Goal: Task Accomplishment & Management: Use online tool/utility

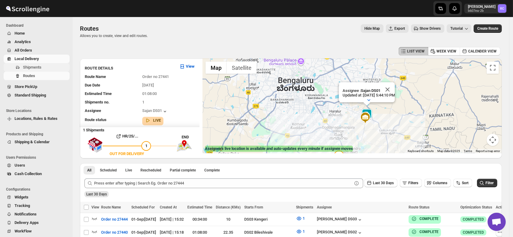
click at [34, 66] on span "Shipments" at bounding box center [32, 67] width 18 height 5
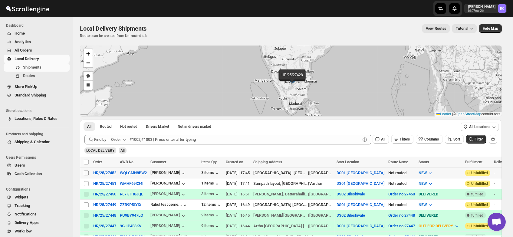
click at [85, 170] on span at bounding box center [86, 172] width 5 height 5
click at [85, 170] on input "Select shipment" at bounding box center [86, 172] width 5 height 5
click at [86, 172] on input "Select shipment" at bounding box center [86, 172] width 5 height 5
checkbox input "true"
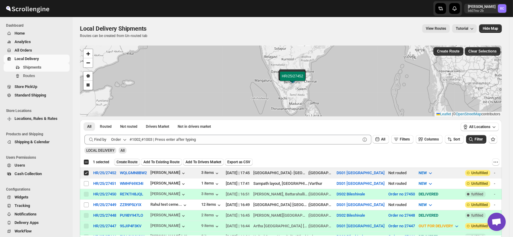
click at [126, 161] on span "Create Route" at bounding box center [127, 161] width 21 height 5
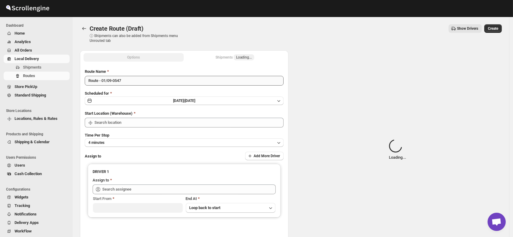
type input "DS01 [GEOGRAPHIC_DATA]"
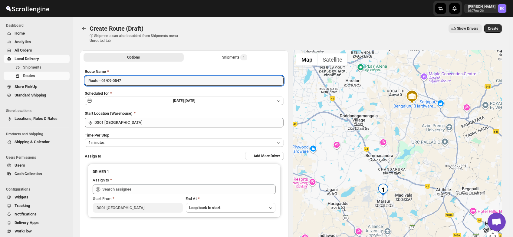
drag, startPoint x: 136, startPoint y: 80, endPoint x: 41, endPoint y: 91, distance: 96.0
click at [41, 91] on div "Skip to content Rahul Chopra b607ea-2b RC Dashboard Home Analytics All Orders L…" at bounding box center [256, 145] width 513 height 290
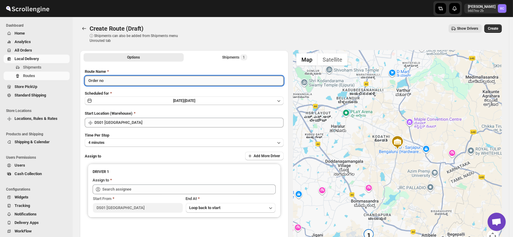
click at [123, 78] on input "Order no" at bounding box center [184, 81] width 199 height 10
type input "Order no 27452"
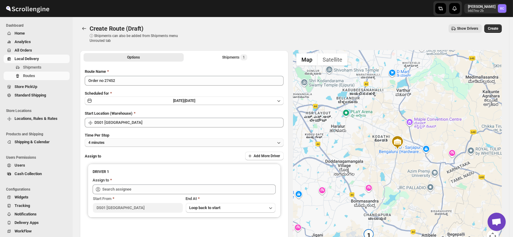
click at [118, 141] on button "4 minutes" at bounding box center [184, 142] width 199 height 8
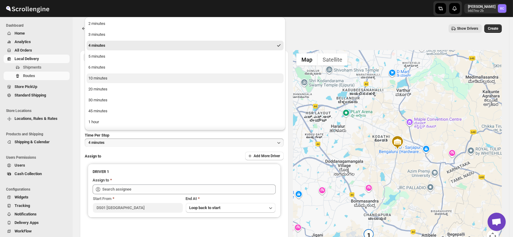
click at [108, 79] on button "10 minutes" at bounding box center [185, 78] width 197 height 10
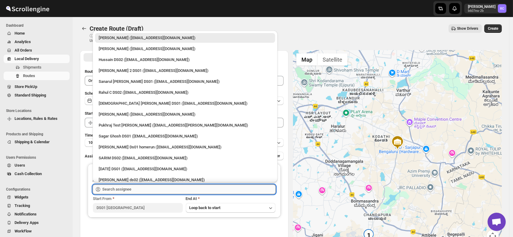
click at [124, 191] on input "text" at bounding box center [189, 189] width 174 height 10
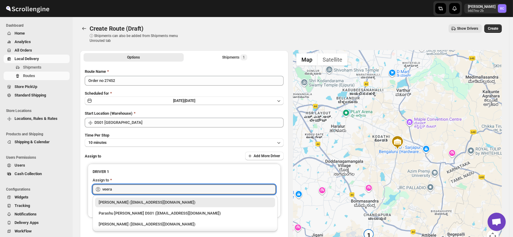
click at [143, 201] on div "Veera Kesavan (xagos20938@boxmach.com)" at bounding box center [185, 202] width 173 height 6
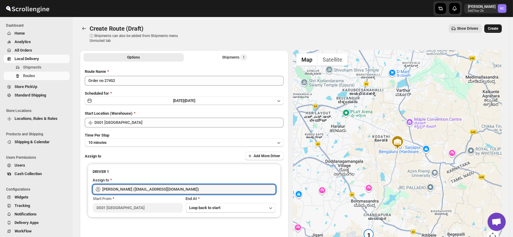
type input "Veera Kesavan (xagos20938@boxmach.com)"
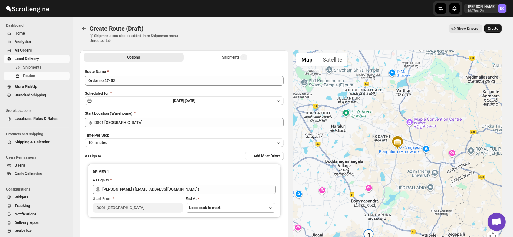
click at [494, 28] on span "Create" at bounding box center [493, 28] width 10 height 5
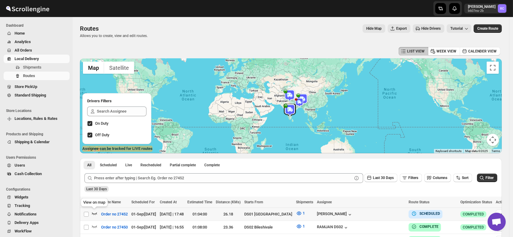
click at [93, 211] on icon "button" at bounding box center [94, 213] width 6 height 6
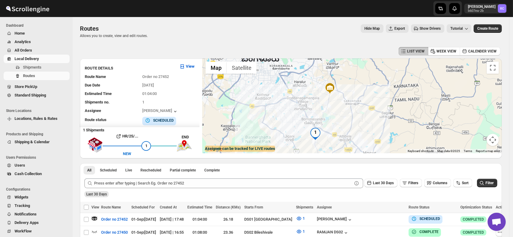
drag, startPoint x: 351, startPoint y: 138, endPoint x: 321, endPoint y: 148, distance: 32.2
click at [321, 148] on div at bounding box center [353, 105] width 300 height 95
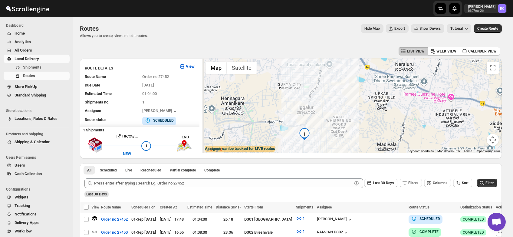
drag, startPoint x: 288, startPoint y: 136, endPoint x: 324, endPoint y: 129, distance: 36.2
click at [324, 129] on div at bounding box center [353, 105] width 300 height 95
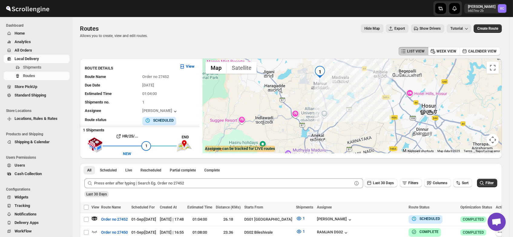
drag, startPoint x: 322, startPoint y: 132, endPoint x: 329, endPoint y: 142, distance: 11.8
click at [329, 142] on div at bounding box center [353, 105] width 300 height 95
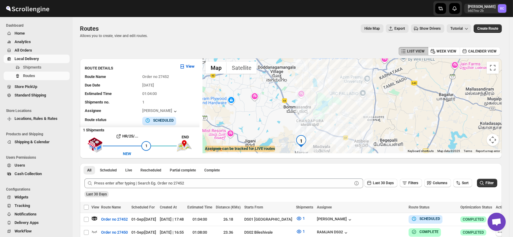
drag, startPoint x: 351, startPoint y: 103, endPoint x: 339, endPoint y: 92, distance: 16.1
click at [339, 92] on div at bounding box center [353, 105] width 300 height 95
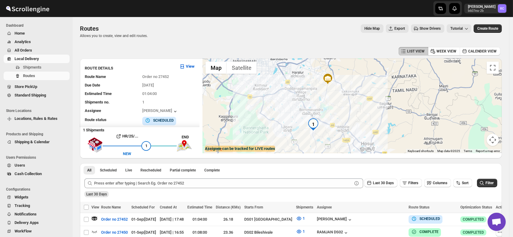
drag, startPoint x: 339, startPoint y: 87, endPoint x: 334, endPoint y: 99, distance: 13.6
click at [334, 99] on div at bounding box center [353, 105] width 300 height 95
click at [36, 68] on span "Shipments" at bounding box center [32, 67] width 18 height 5
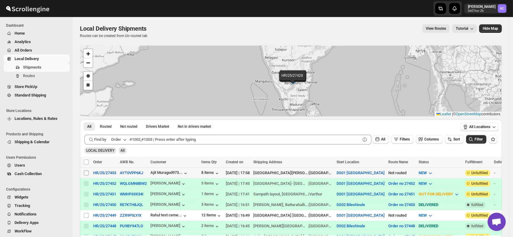
click at [86, 174] on input "Select shipment" at bounding box center [86, 172] width 5 height 5
checkbox input "true"
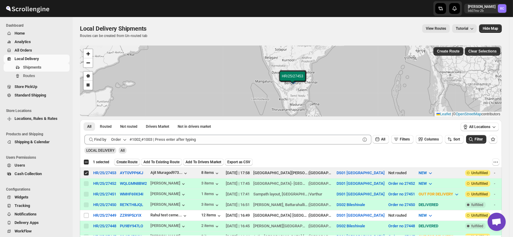
click at [128, 162] on span "Create Route" at bounding box center [127, 161] width 21 height 5
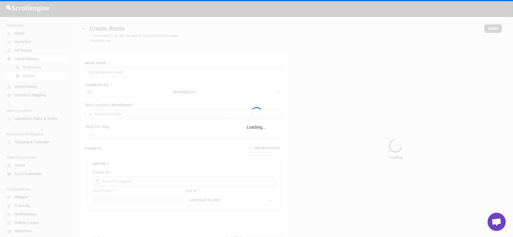
type input "Route - 01/09-0600"
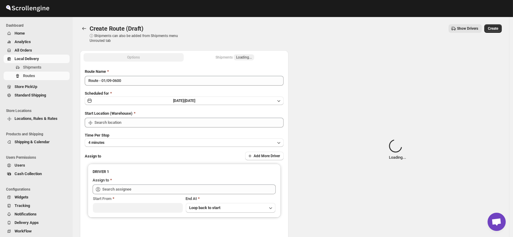
type input "DS01 [GEOGRAPHIC_DATA]"
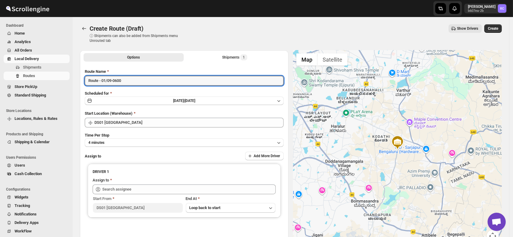
drag, startPoint x: 126, startPoint y: 79, endPoint x: 43, endPoint y: 84, distance: 83.8
click at [43, 84] on div "Skip to content Rahul Chopra b607ea-2b RC Dashboard Home Analytics All Orders L…" at bounding box center [256, 145] width 513 height 290
type input "Order no 27453"
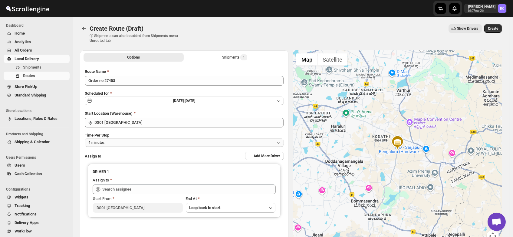
click at [103, 143] on span "4 minutes" at bounding box center [96, 142] width 16 height 5
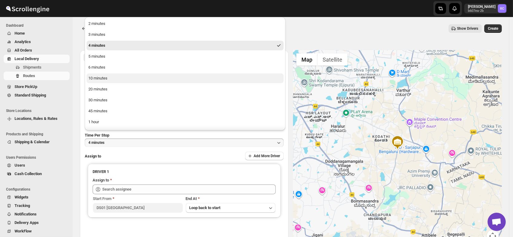
click at [104, 78] on div "10 minutes" at bounding box center [97, 78] width 19 height 6
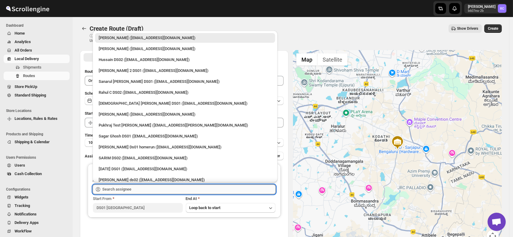
click at [119, 189] on input "text" at bounding box center [189, 189] width 174 height 10
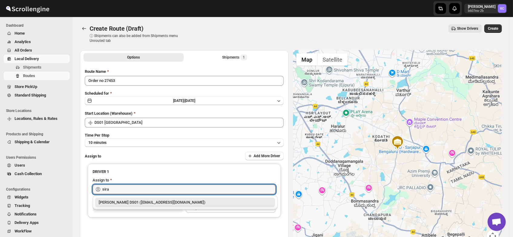
click at [132, 201] on div "[PERSON_NAME] DS01 ([EMAIL_ADDRESS][DOMAIN_NAME])" at bounding box center [185, 202] width 173 height 6
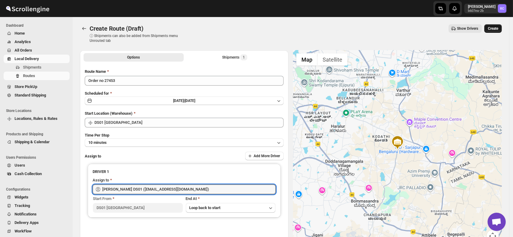
type input "Siraj Uddin DS01 (sopom53870@leabro.com)"
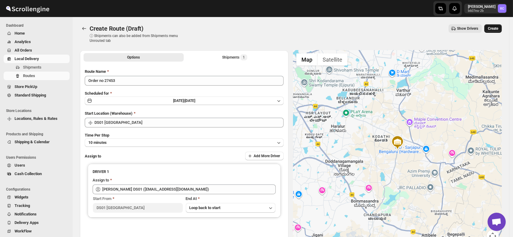
click at [493, 28] on span "Create" at bounding box center [493, 28] width 10 height 5
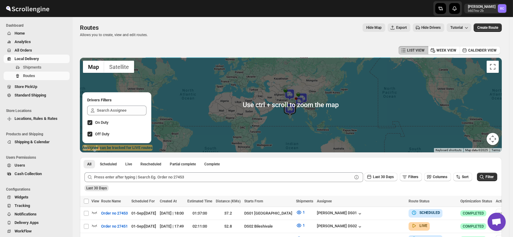
scroll to position [1, 0]
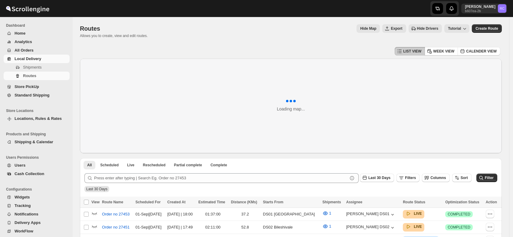
scroll to position [1, 0]
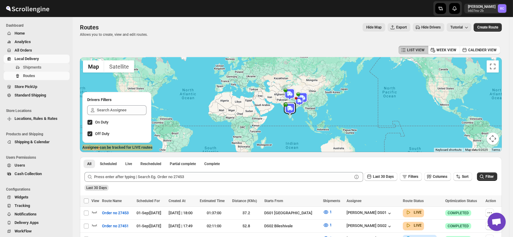
click at [27, 65] on span "Shipments" at bounding box center [32, 67] width 18 height 5
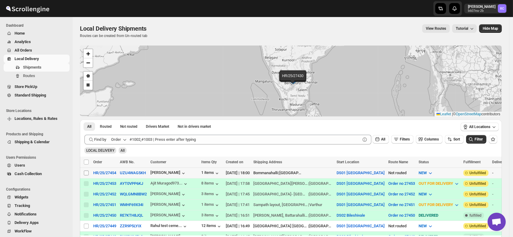
click at [87, 173] on input "Select shipment" at bounding box center [86, 172] width 5 height 5
checkbox input "true"
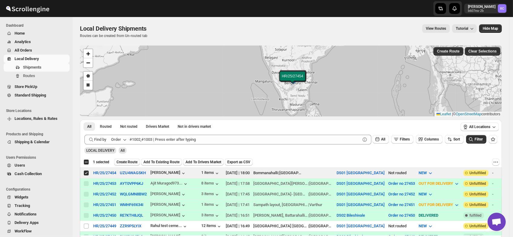
click at [128, 162] on span "Create Route" at bounding box center [127, 161] width 21 height 5
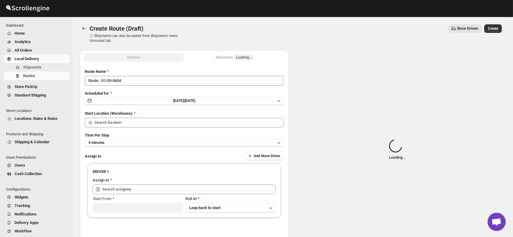
type input "DS01 [GEOGRAPHIC_DATA]"
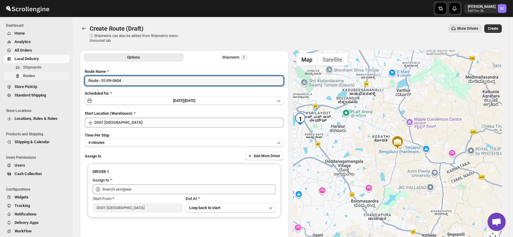
drag, startPoint x: 134, startPoint y: 82, endPoint x: 46, endPoint y: 80, distance: 87.9
click at [46, 80] on div "Skip to content Rahul Chopra b607ea-2b RC Dashboard Home Analytics All Orders L…" at bounding box center [256, 145] width 513 height 290
type input "Order no 27454"
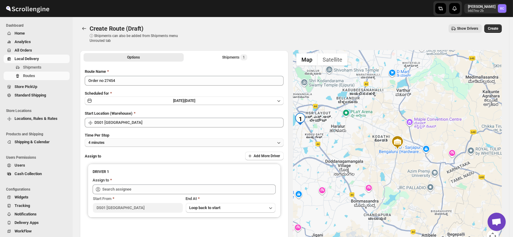
click at [105, 142] on button "4 minutes" at bounding box center [184, 142] width 199 height 8
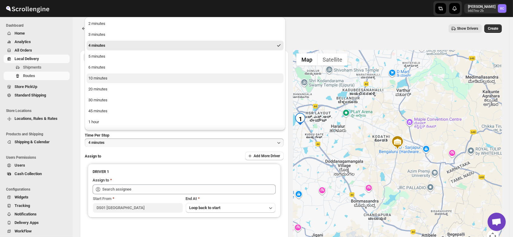
click at [106, 78] on div "10 minutes" at bounding box center [97, 78] width 19 height 6
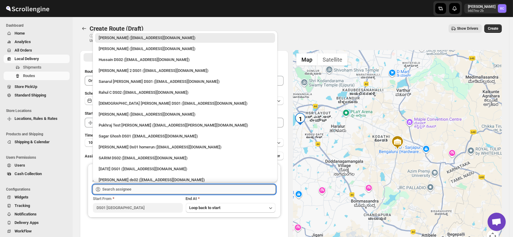
click at [127, 190] on input "text" at bounding box center [189, 189] width 174 height 10
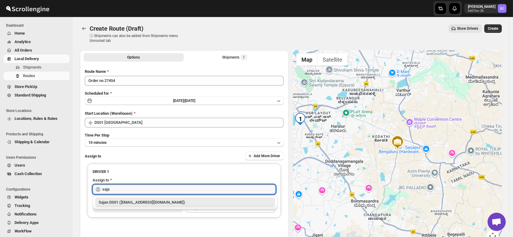
click at [123, 203] on div "Sajan DS01 ([EMAIL_ADDRESS][DOMAIN_NAME])" at bounding box center [185, 202] width 173 height 6
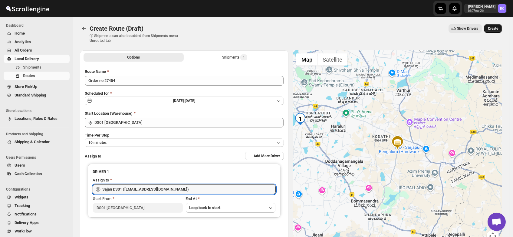
type input "Sajan DS01 ([EMAIL_ADDRESS][DOMAIN_NAME])"
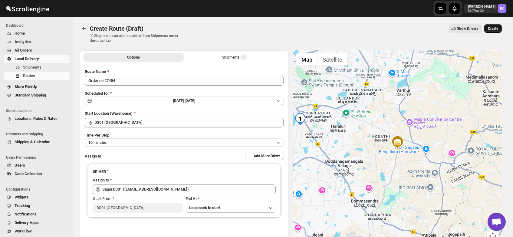
click at [494, 28] on span "Create" at bounding box center [493, 28] width 10 height 5
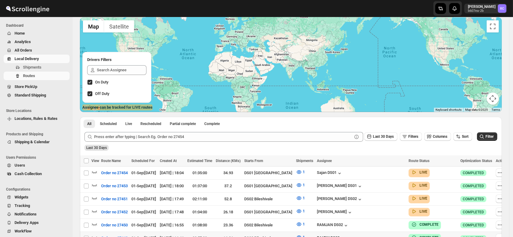
scroll to position [109, 0]
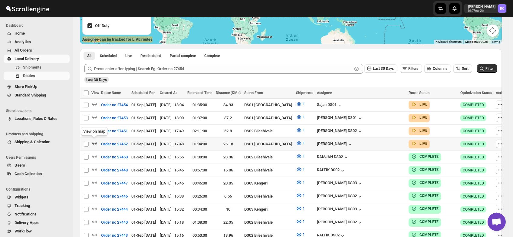
click at [95, 141] on icon "button" at bounding box center [94, 143] width 6 height 6
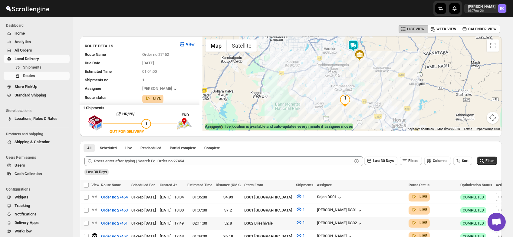
scroll to position [71, 0]
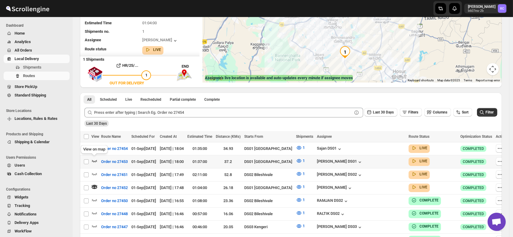
click at [95, 159] on icon "button" at bounding box center [94, 161] width 6 height 6
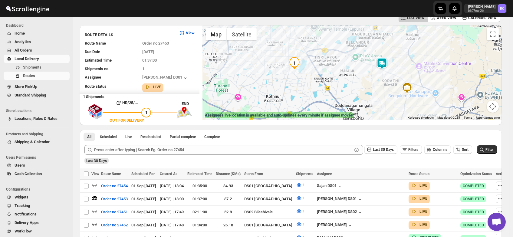
scroll to position [33, 0]
click at [386, 65] on img at bounding box center [382, 64] width 12 height 12
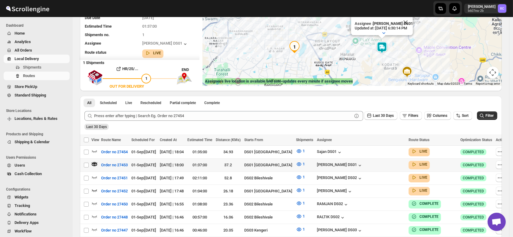
scroll to position [69, 0]
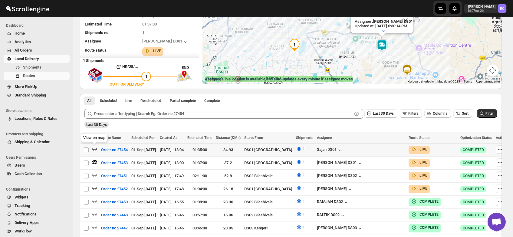
click at [94, 147] on icon "button" at bounding box center [94, 149] width 6 height 6
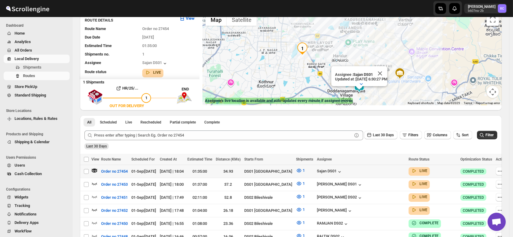
scroll to position [47, 0]
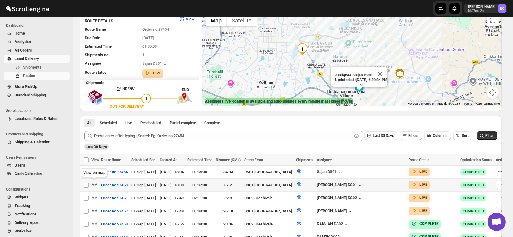
click at [95, 181] on icon "button" at bounding box center [94, 184] width 6 height 6
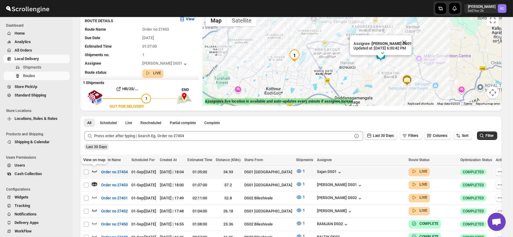
click at [94, 170] on icon "button" at bounding box center [94, 171] width 6 height 6
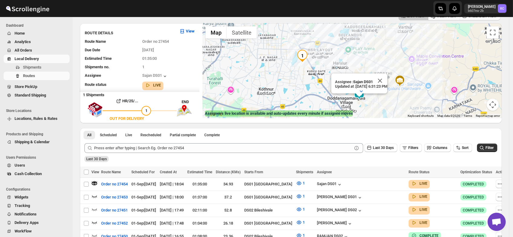
scroll to position [36, 0]
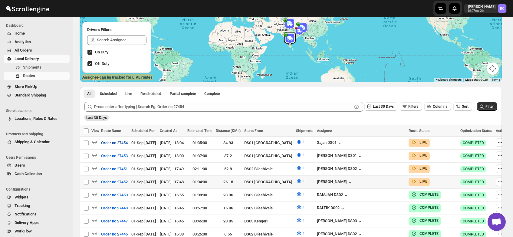
scroll to position [71, 0]
click at [95, 178] on icon "button" at bounding box center [94, 181] width 6 height 6
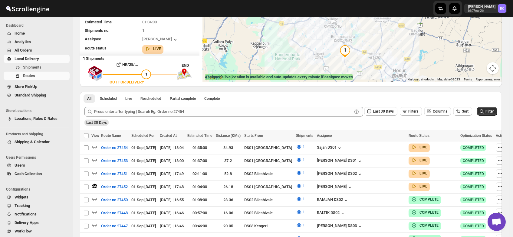
scroll to position [0, 0]
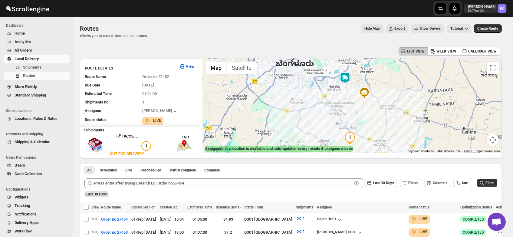
drag, startPoint x: 347, startPoint y: 70, endPoint x: 352, endPoint y: 91, distance: 22.3
click at [352, 91] on div at bounding box center [353, 105] width 300 height 95
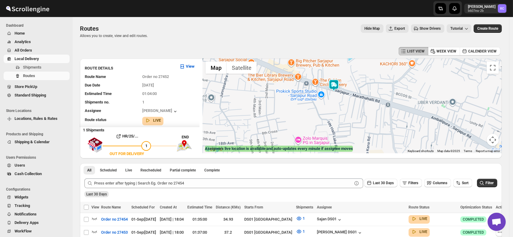
click at [340, 82] on img at bounding box center [334, 85] width 12 height 12
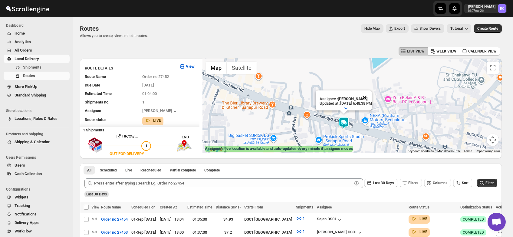
click at [372, 92] on button "Close" at bounding box center [364, 97] width 15 height 15
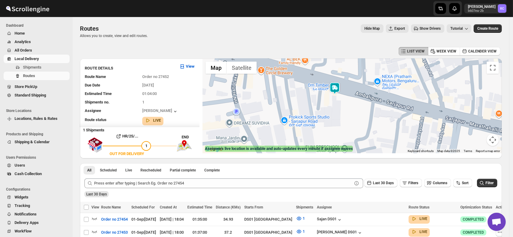
drag, startPoint x: 369, startPoint y: 142, endPoint x: 346, endPoint y: 99, distance: 48.8
click at [346, 99] on div at bounding box center [353, 105] width 300 height 95
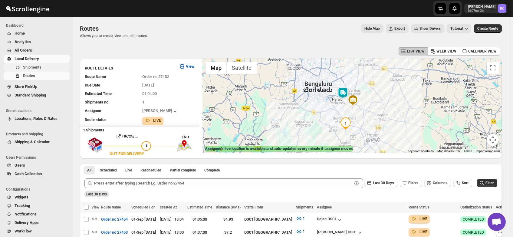
click at [36, 66] on span "Shipments" at bounding box center [32, 67] width 18 height 5
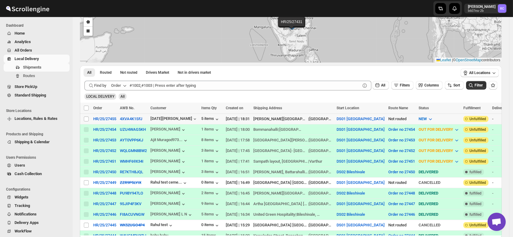
scroll to position [54, 0]
click at [85, 118] on input "Select shipment" at bounding box center [86, 119] width 5 height 5
checkbox input "true"
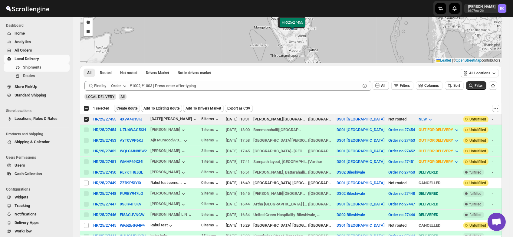
click at [125, 107] on span "Create Route" at bounding box center [127, 108] width 21 height 5
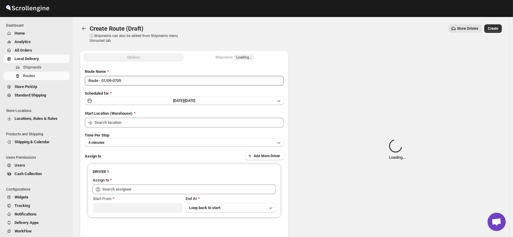
type input "DS01 [GEOGRAPHIC_DATA]"
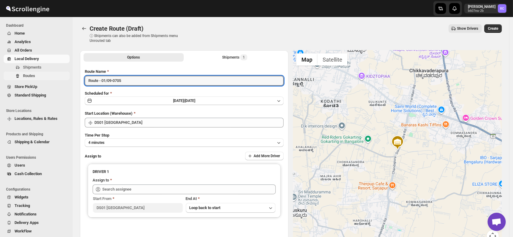
drag, startPoint x: 130, startPoint y: 79, endPoint x: 56, endPoint y: 80, distance: 73.6
click at [56, 80] on div "Skip to content Rahul Chopra b607ea-2b RC Dashboard Home Analytics All Orders L…" at bounding box center [256, 145] width 513 height 290
click at [110, 78] on input "Order no" at bounding box center [184, 81] width 199 height 10
type input "Order no 27455"
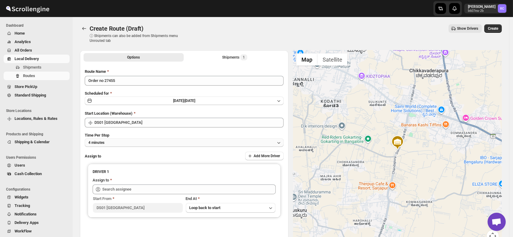
click at [115, 140] on button "4 minutes" at bounding box center [184, 142] width 199 height 8
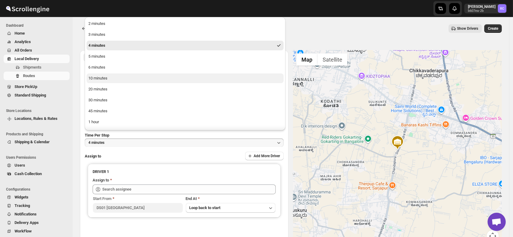
click at [101, 78] on div "10 minutes" at bounding box center [97, 78] width 19 height 6
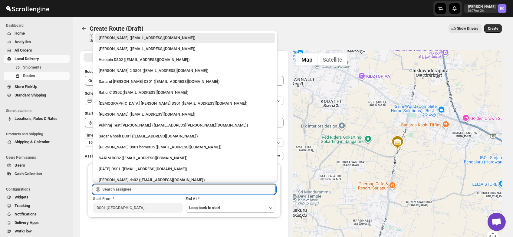
click at [121, 191] on input "text" at bounding box center [189, 189] width 174 height 10
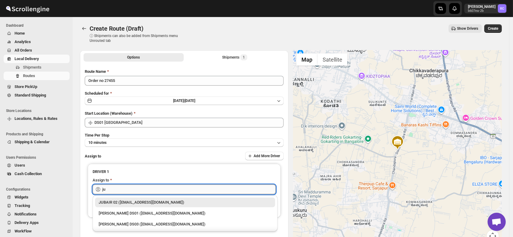
type input "j"
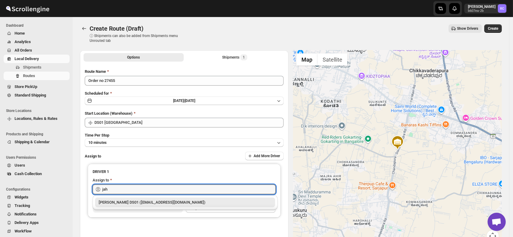
click at [124, 200] on div "Jahir Hussain DS01 (pegaya8076@excederm.com)" at bounding box center [185, 202] width 173 height 6
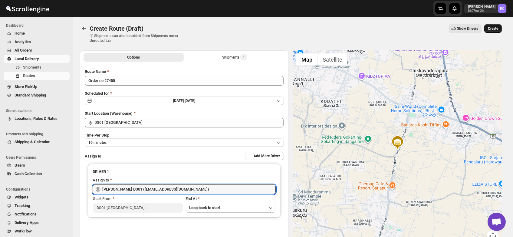
type input "Jahir Hussain DS01 (pegaya8076@excederm.com)"
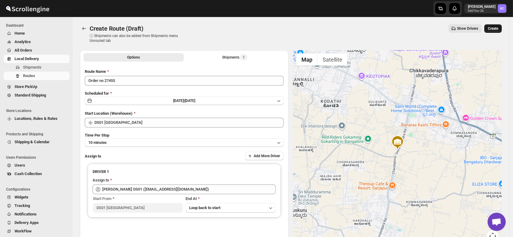
click at [499, 26] on span "Create" at bounding box center [493, 28] width 10 height 5
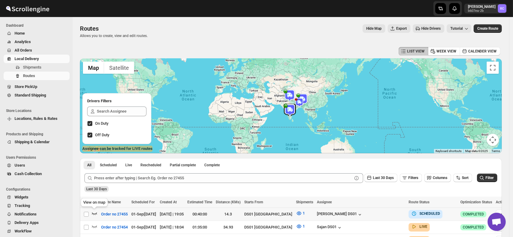
click at [94, 212] on icon "button" at bounding box center [94, 213] width 6 height 6
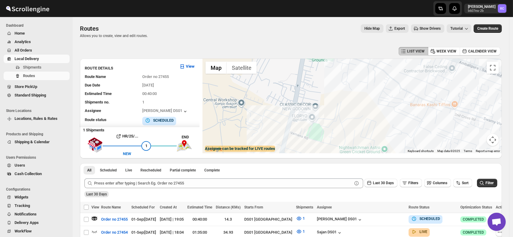
drag, startPoint x: 327, startPoint y: 94, endPoint x: 316, endPoint y: 161, distance: 68.2
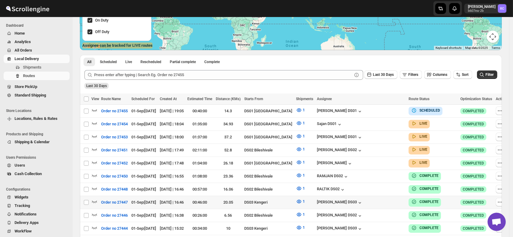
scroll to position [103, 0]
click at [94, 159] on icon "button" at bounding box center [94, 162] width 6 height 6
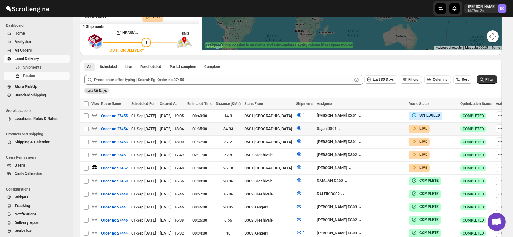
scroll to position [0, 0]
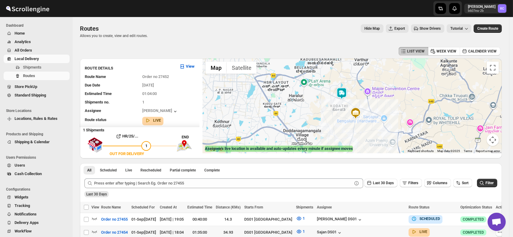
drag, startPoint x: 354, startPoint y: 80, endPoint x: 343, endPoint y: 115, distance: 37.0
click at [343, 115] on div at bounding box center [353, 105] width 300 height 95
click at [344, 96] on img at bounding box center [342, 93] width 12 height 12
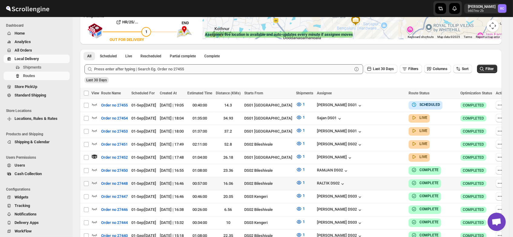
scroll to position [114, 0]
click at [94, 128] on icon "button" at bounding box center [94, 130] width 6 height 6
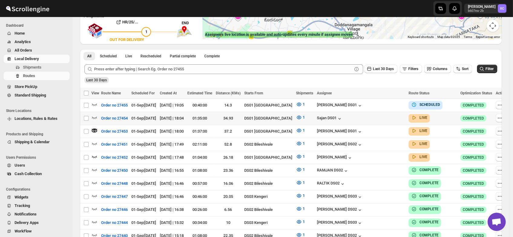
scroll to position [0, 0]
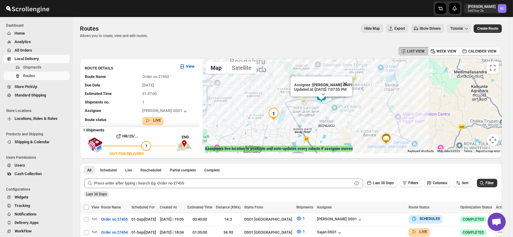
drag, startPoint x: 348, startPoint y: 99, endPoint x: 325, endPoint y: 118, distance: 29.9
click at [325, 118] on div "Assignee : [PERSON_NAME] DS01 Updated at : [DATE] 7:07:55 PM Duty mode Enabled …" at bounding box center [353, 105] width 300 height 95
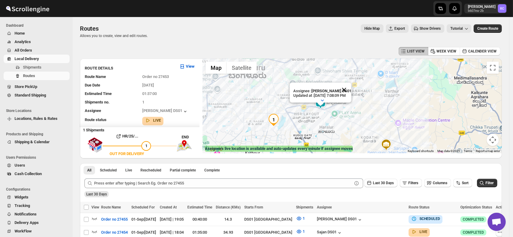
click at [350, 85] on button "Close" at bounding box center [344, 89] width 15 height 15
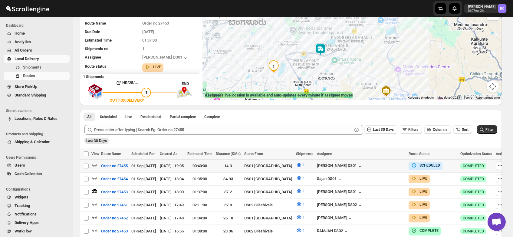
scroll to position [53, 0]
click at [94, 176] on icon "button" at bounding box center [94, 178] width 6 height 6
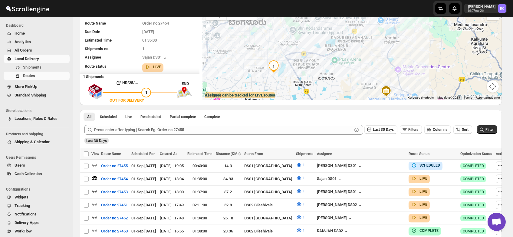
scroll to position [0, 0]
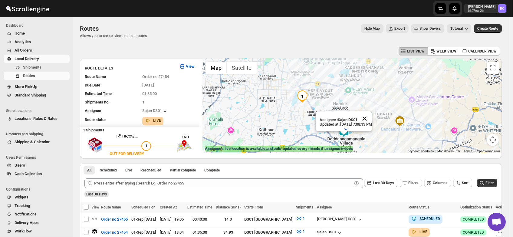
click at [372, 113] on button "Close" at bounding box center [364, 118] width 15 height 15
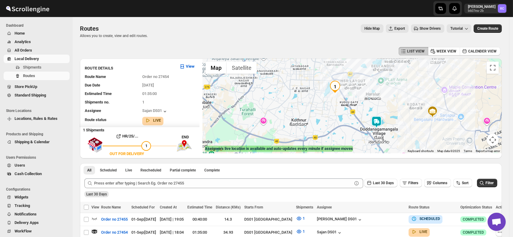
drag, startPoint x: 346, startPoint y: 117, endPoint x: 382, endPoint y: 107, distance: 36.7
click at [382, 107] on div at bounding box center [353, 105] width 300 height 95
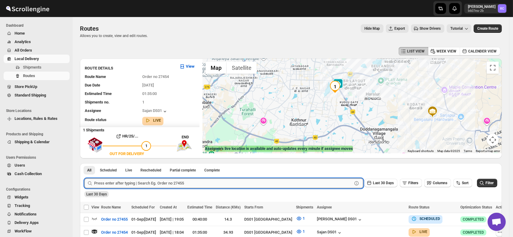
click at [151, 180] on input "text" at bounding box center [223, 183] width 258 height 10
type input "27435"
click at [85, 163] on button "Submit" at bounding box center [93, 166] width 17 height 6
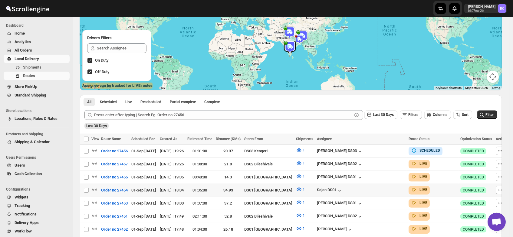
scroll to position [68, 0]
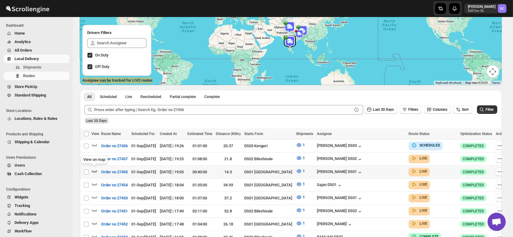
click at [95, 168] on icon "button" at bounding box center [94, 171] width 6 height 6
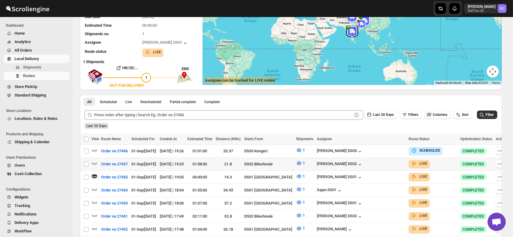
scroll to position [0, 0]
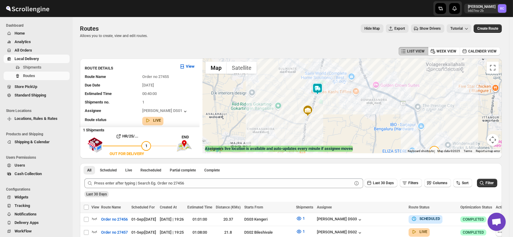
click at [317, 87] on img at bounding box center [318, 89] width 12 height 12
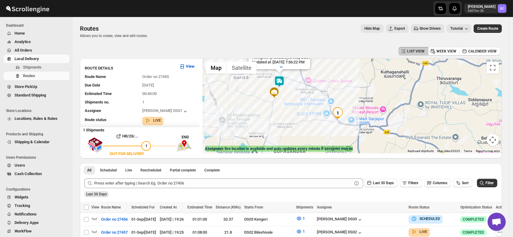
drag, startPoint x: 379, startPoint y: 135, endPoint x: 317, endPoint y: 99, distance: 71.3
click at [317, 99] on div "Assignee : [PERSON_NAME] DS01 Updated at : [DATE] 7:36:22 PM Duty mode Enabled …" at bounding box center [353, 105] width 300 height 95
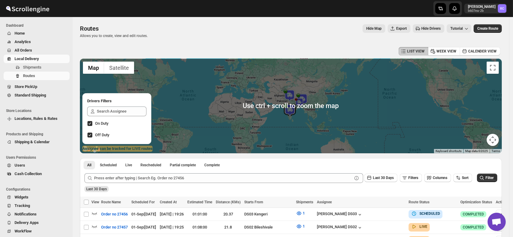
scroll to position [109, 0]
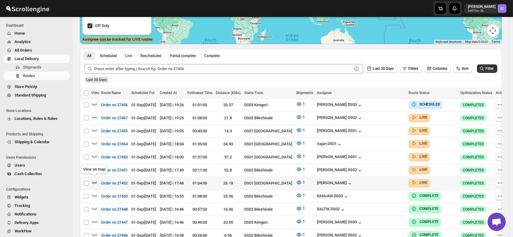
click at [94, 179] on icon "button" at bounding box center [94, 182] width 6 height 6
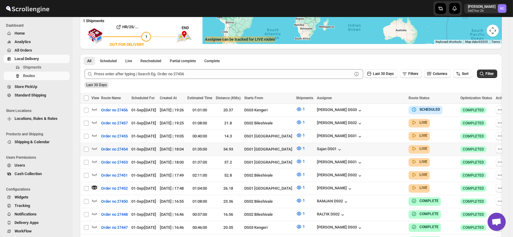
scroll to position [0, 0]
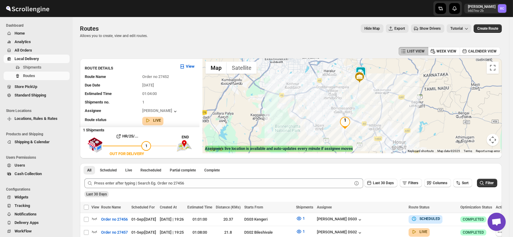
click at [364, 68] on img at bounding box center [361, 72] width 12 height 12
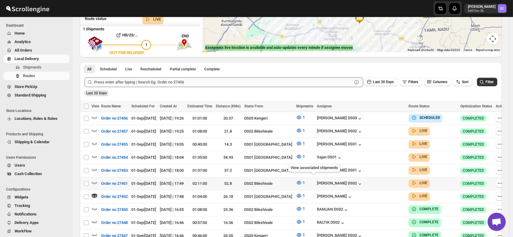
scroll to position [109, 0]
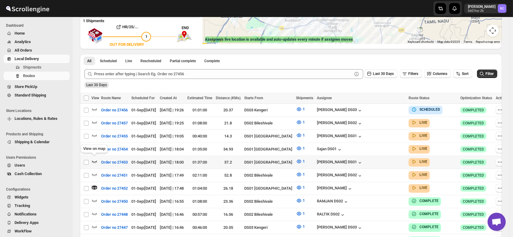
click at [93, 158] on icon "button" at bounding box center [94, 161] width 6 height 6
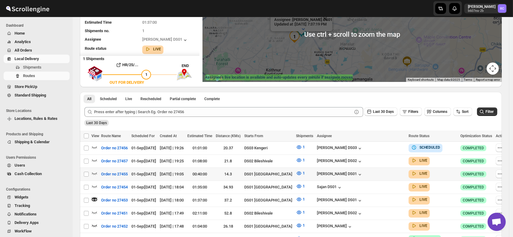
scroll to position [71, 0]
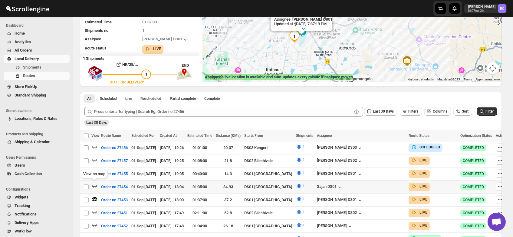
click at [94, 183] on icon "button" at bounding box center [94, 186] width 6 height 6
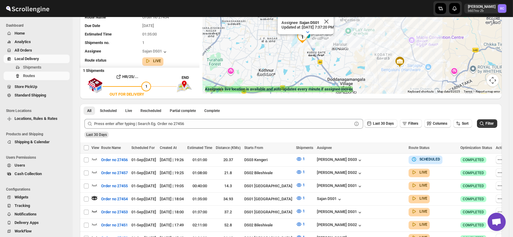
scroll to position [0, 0]
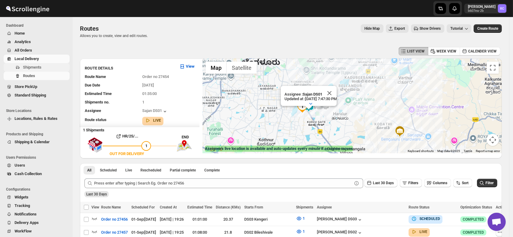
click at [27, 67] on span "Shipments" at bounding box center [32, 67] width 18 height 5
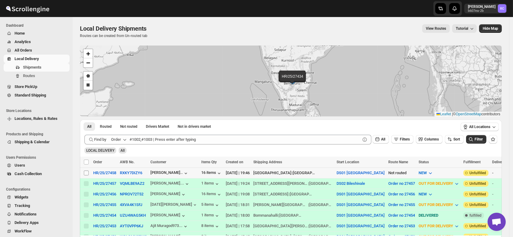
click at [85, 171] on input "Select shipment" at bounding box center [86, 172] width 5 height 5
checkbox input "true"
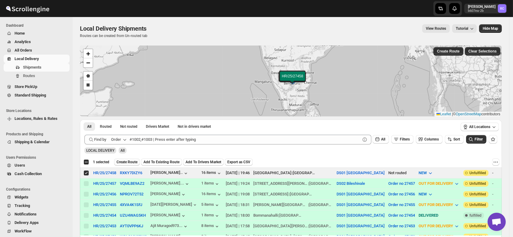
click at [128, 159] on button "Create Route" at bounding box center [127, 161] width 26 height 7
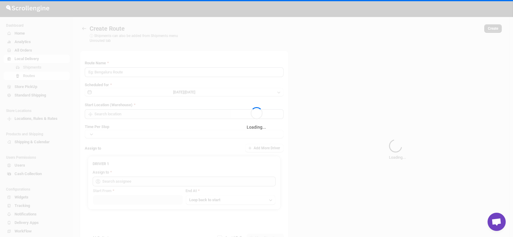
type input "Route - 01/09-0747"
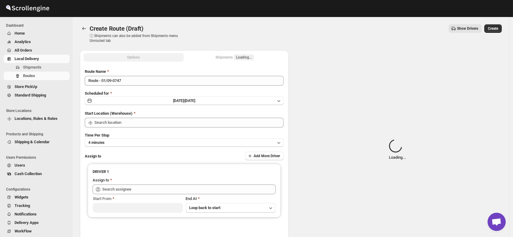
type input "DS01 [GEOGRAPHIC_DATA]"
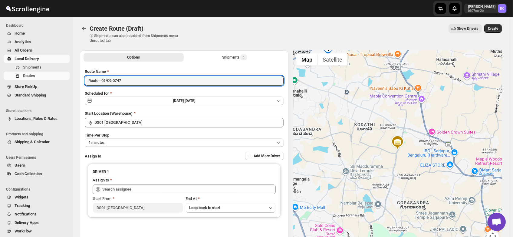
drag, startPoint x: 136, startPoint y: 81, endPoint x: 57, endPoint y: 83, distance: 79.1
click at [57, 83] on div "Skip to content Rahul Chopra b607ea-2b RC Dashboard Home Analytics All Orders L…" at bounding box center [256, 145] width 513 height 290
click at [115, 81] on input "Order no" at bounding box center [184, 81] width 199 height 10
type input "Order no 27458"
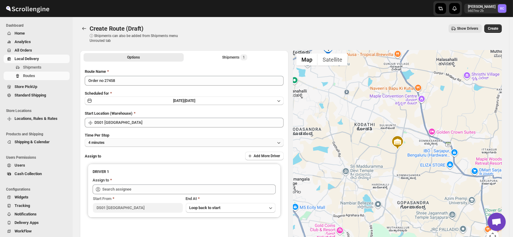
click at [115, 142] on button "4 minutes" at bounding box center [184, 142] width 199 height 8
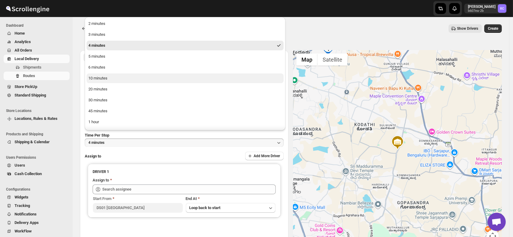
click at [101, 78] on div "10 minutes" at bounding box center [97, 78] width 19 height 6
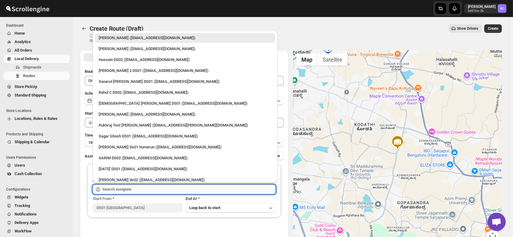
click at [125, 189] on input "text" at bounding box center [189, 189] width 174 height 10
click at [110, 186] on input "text" at bounding box center [189, 189] width 174 height 10
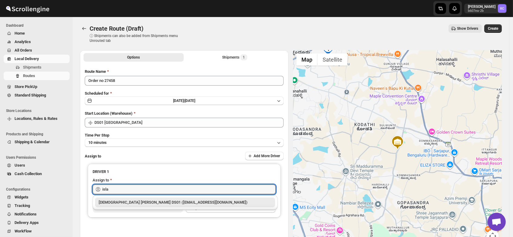
click at [130, 201] on div "Islam Laskar DS01 (vixib74172@ikowat.com)" at bounding box center [185, 202] width 173 height 6
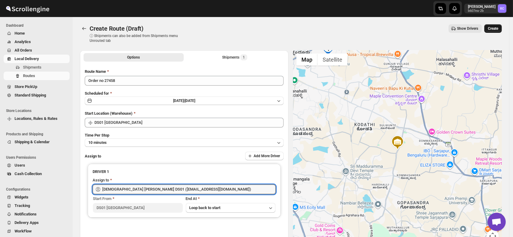
type input "Islam Laskar DS01 (vixib74172@ikowat.com)"
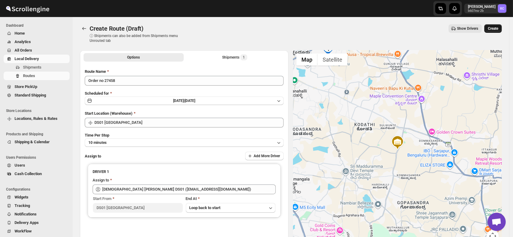
click at [499, 27] on span "Create" at bounding box center [493, 28] width 10 height 5
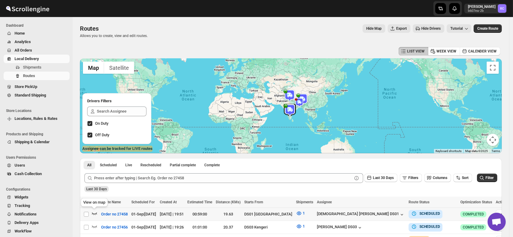
click at [93, 212] on icon "button" at bounding box center [94, 213] width 6 height 6
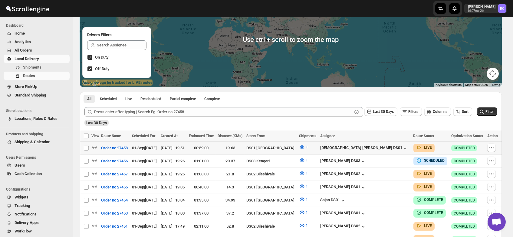
scroll to position [66, 0]
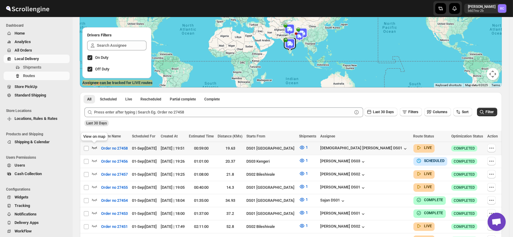
click at [94, 147] on icon "button" at bounding box center [94, 147] width 6 height 6
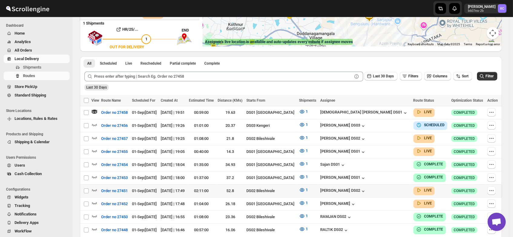
scroll to position [148, 0]
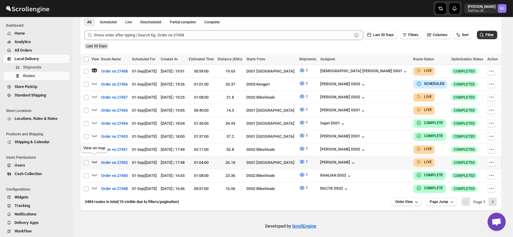
click at [94, 158] on icon "button" at bounding box center [94, 161] width 6 height 6
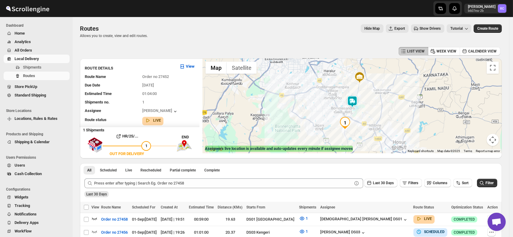
click at [356, 102] on img at bounding box center [353, 101] width 12 height 12
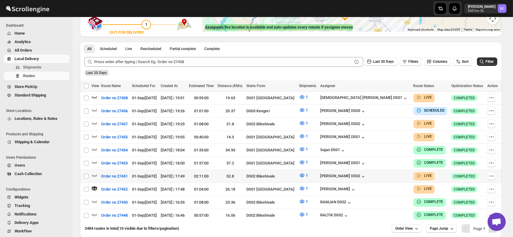
scroll to position [125, 0]
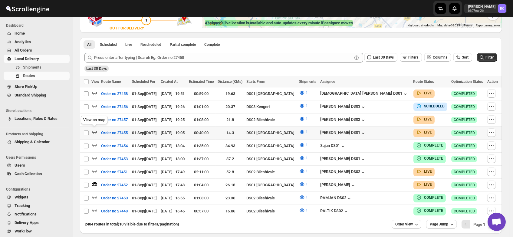
click at [95, 129] on icon "button" at bounding box center [94, 132] width 6 height 6
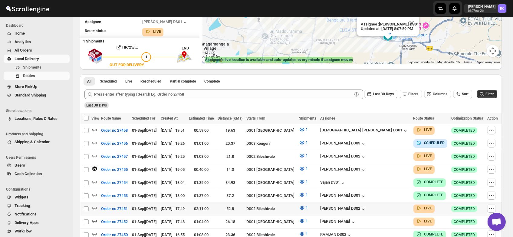
scroll to position [105, 0]
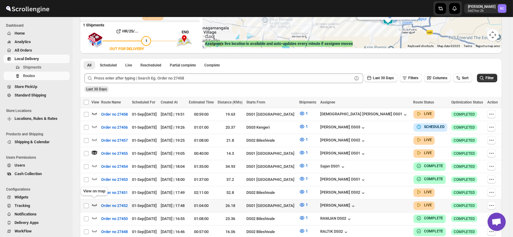
click at [94, 201] on icon "button" at bounding box center [94, 204] width 6 height 6
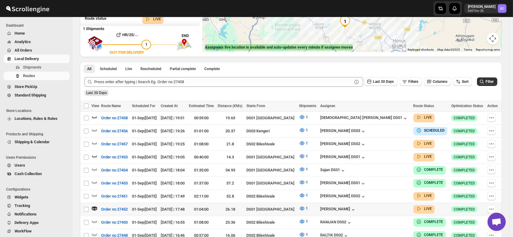
scroll to position [102, 0]
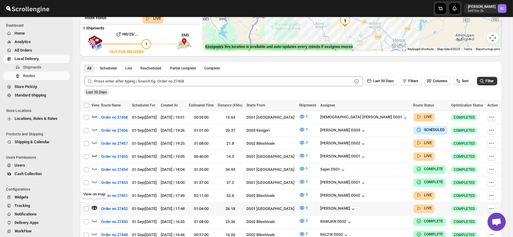
click at [95, 207] on icon "button" at bounding box center [95, 208] width 2 height 2
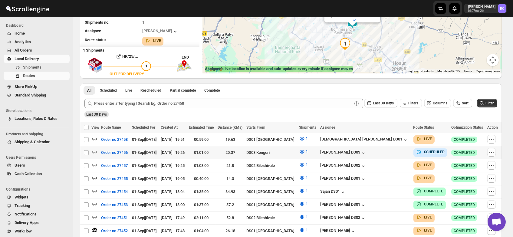
scroll to position [87, 0]
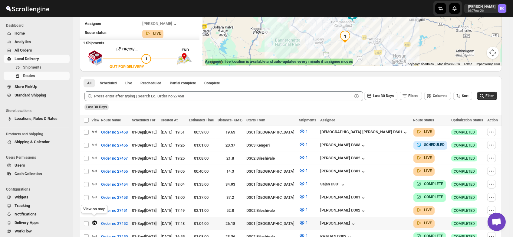
click at [95, 219] on icon "button" at bounding box center [94, 222] width 6 height 6
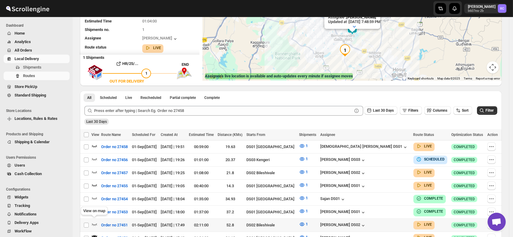
scroll to position [72, 0]
click at [95, 236] on icon "button" at bounding box center [95, 237] width 2 height 2
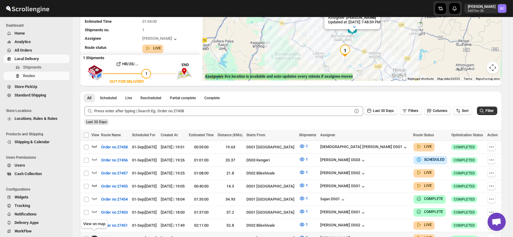
click at [95, 236] on icon "button" at bounding box center [95, 237] width 2 height 2
click at [95, 234] on icon "button" at bounding box center [94, 237] width 6 height 6
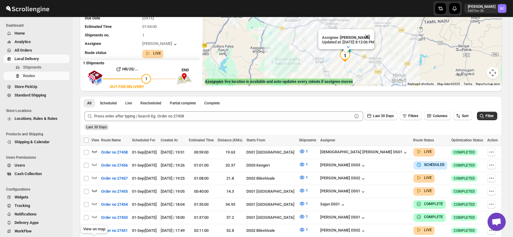
scroll to position [61, 0]
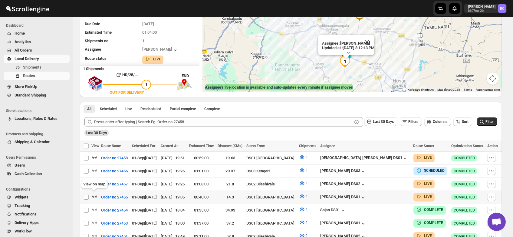
click at [94, 194] on icon "button" at bounding box center [94, 196] width 6 height 6
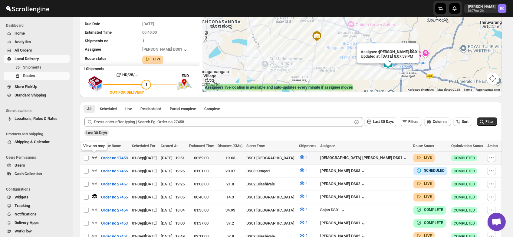
click at [94, 156] on icon "button" at bounding box center [94, 157] width 6 height 6
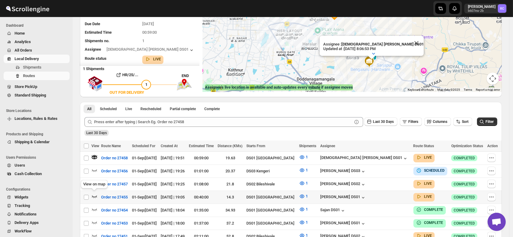
click at [94, 193] on icon "button" at bounding box center [94, 196] width 6 height 6
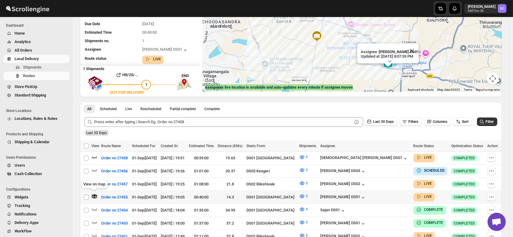
click at [94, 195] on icon "button" at bounding box center [94, 196] width 5 height 3
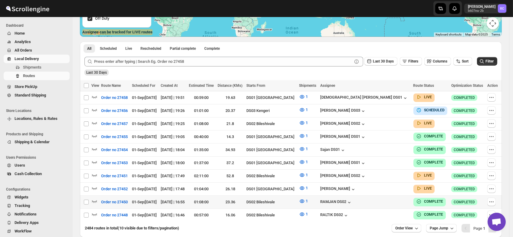
scroll to position [120, 0]
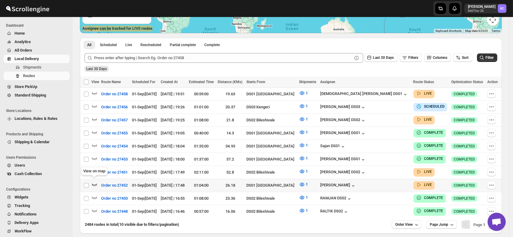
click at [94, 181] on icon "button" at bounding box center [94, 184] width 6 height 6
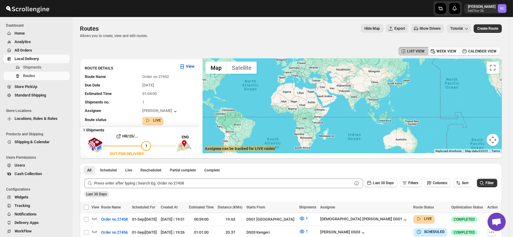
scroll to position [0, 0]
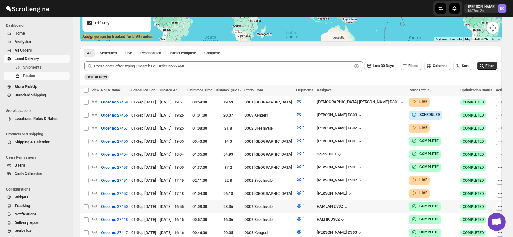
scroll to position [110, 0]
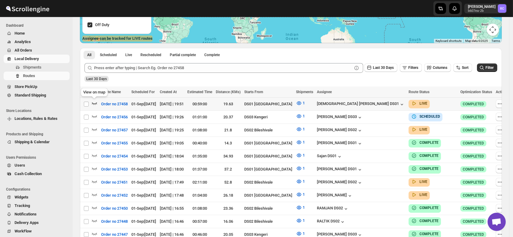
click at [94, 101] on icon "button" at bounding box center [94, 103] width 6 height 6
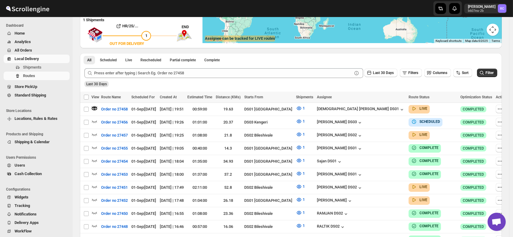
scroll to position [0, 0]
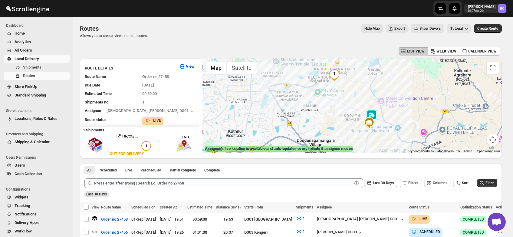
click at [375, 113] on img at bounding box center [372, 115] width 12 height 12
